Goal: Transaction & Acquisition: Purchase product/service

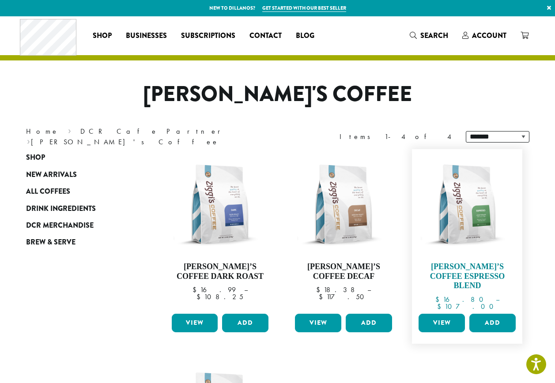
click at [487, 216] on img at bounding box center [467, 205] width 102 height 102
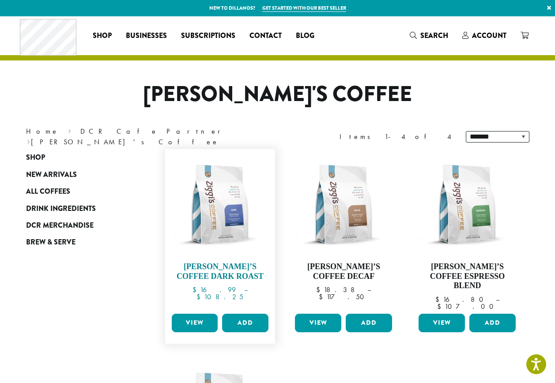
click at [215, 211] on img at bounding box center [220, 205] width 102 height 102
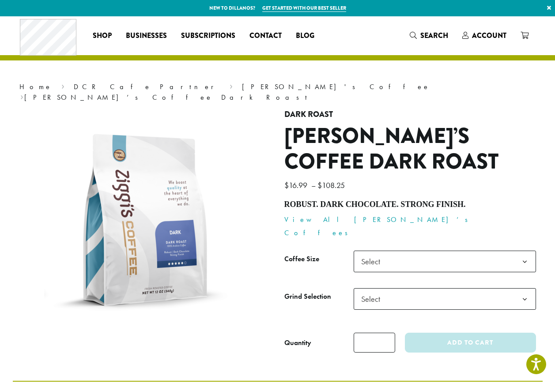
click at [389, 251] on span "Select" at bounding box center [445, 262] width 182 height 22
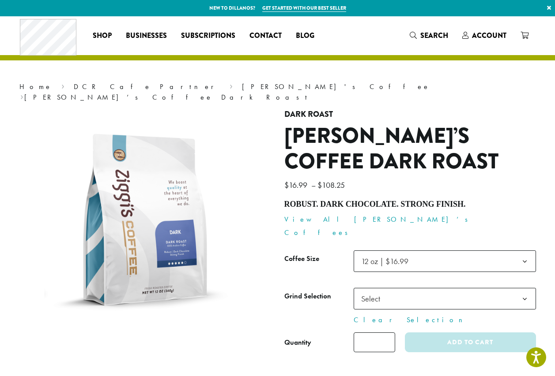
click at [381, 290] on span "Select" at bounding box center [372, 298] width 31 height 17
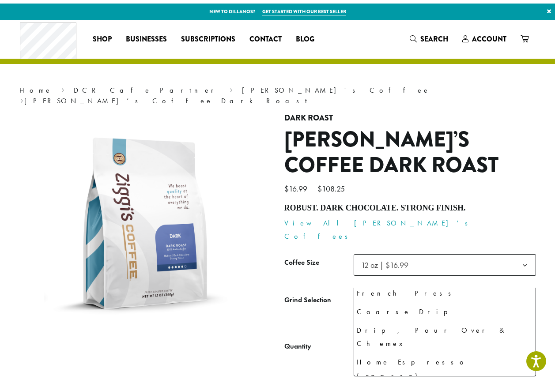
scroll to position [60, 0]
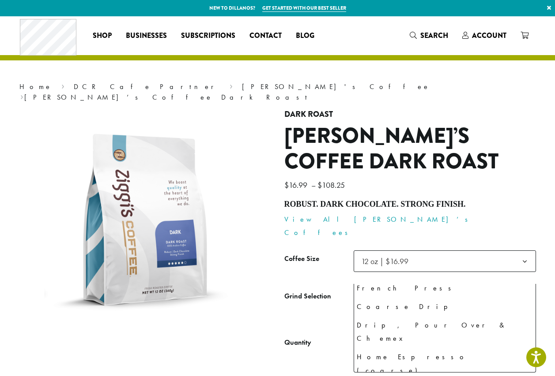
select select "*********"
select select "********"
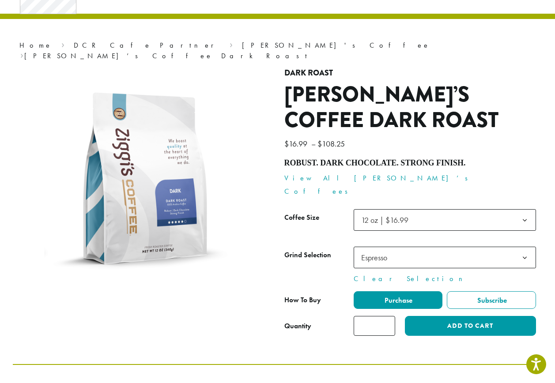
scroll to position [0, 0]
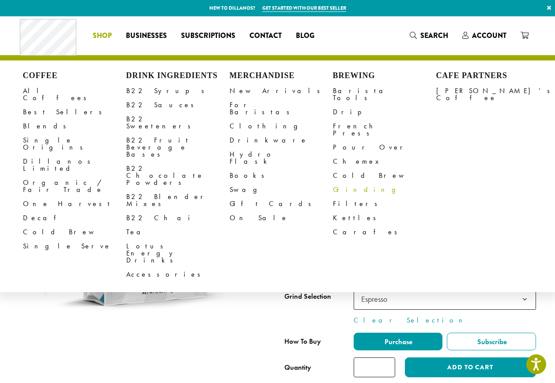
click at [345, 183] on link "Grinding" at bounding box center [384, 190] width 103 height 14
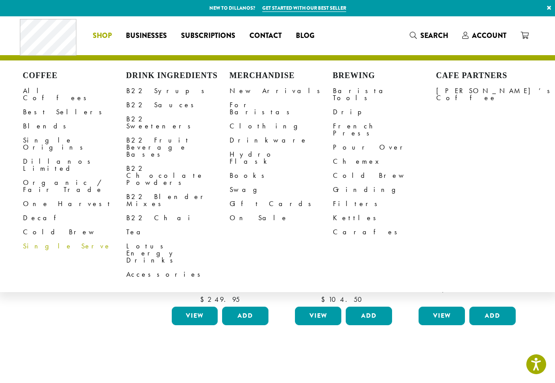
click at [30, 239] on link "Single Serve" at bounding box center [74, 246] width 103 height 14
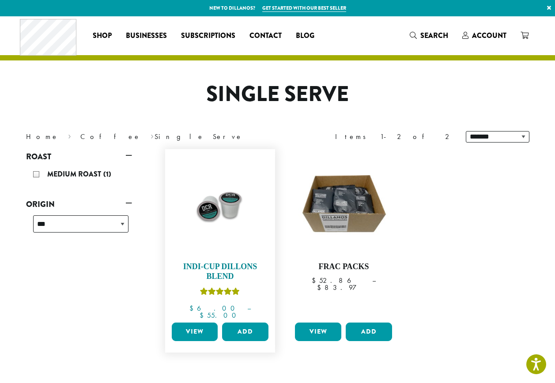
click at [207, 226] on img at bounding box center [220, 205] width 102 height 102
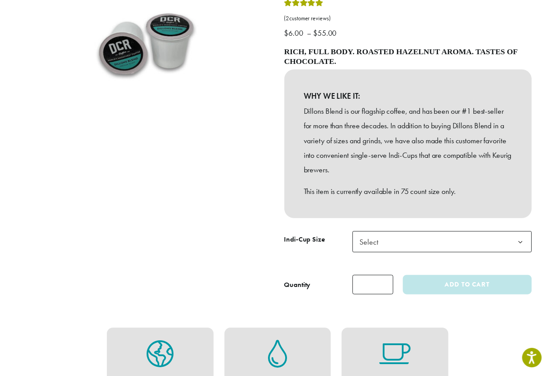
scroll to position [177, 0]
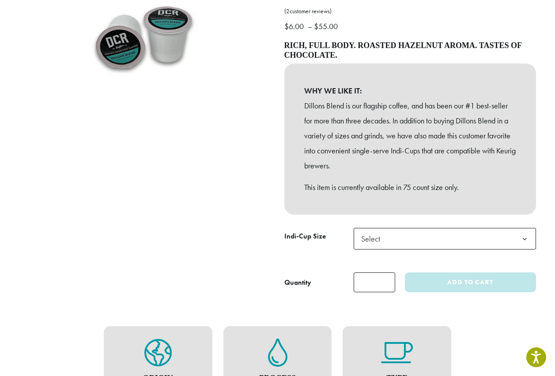
click at [384, 231] on span "Select" at bounding box center [372, 238] width 31 height 17
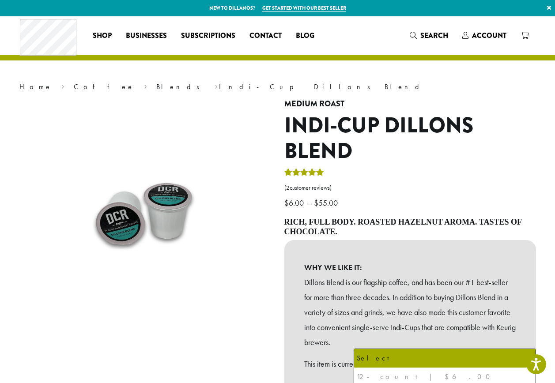
scroll to position [224, 0]
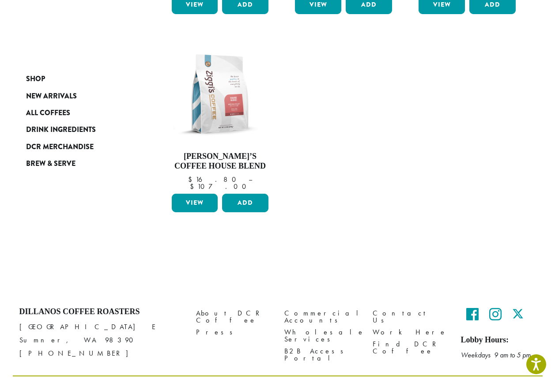
scroll to position [98, 0]
